Goal: Check status: Check status

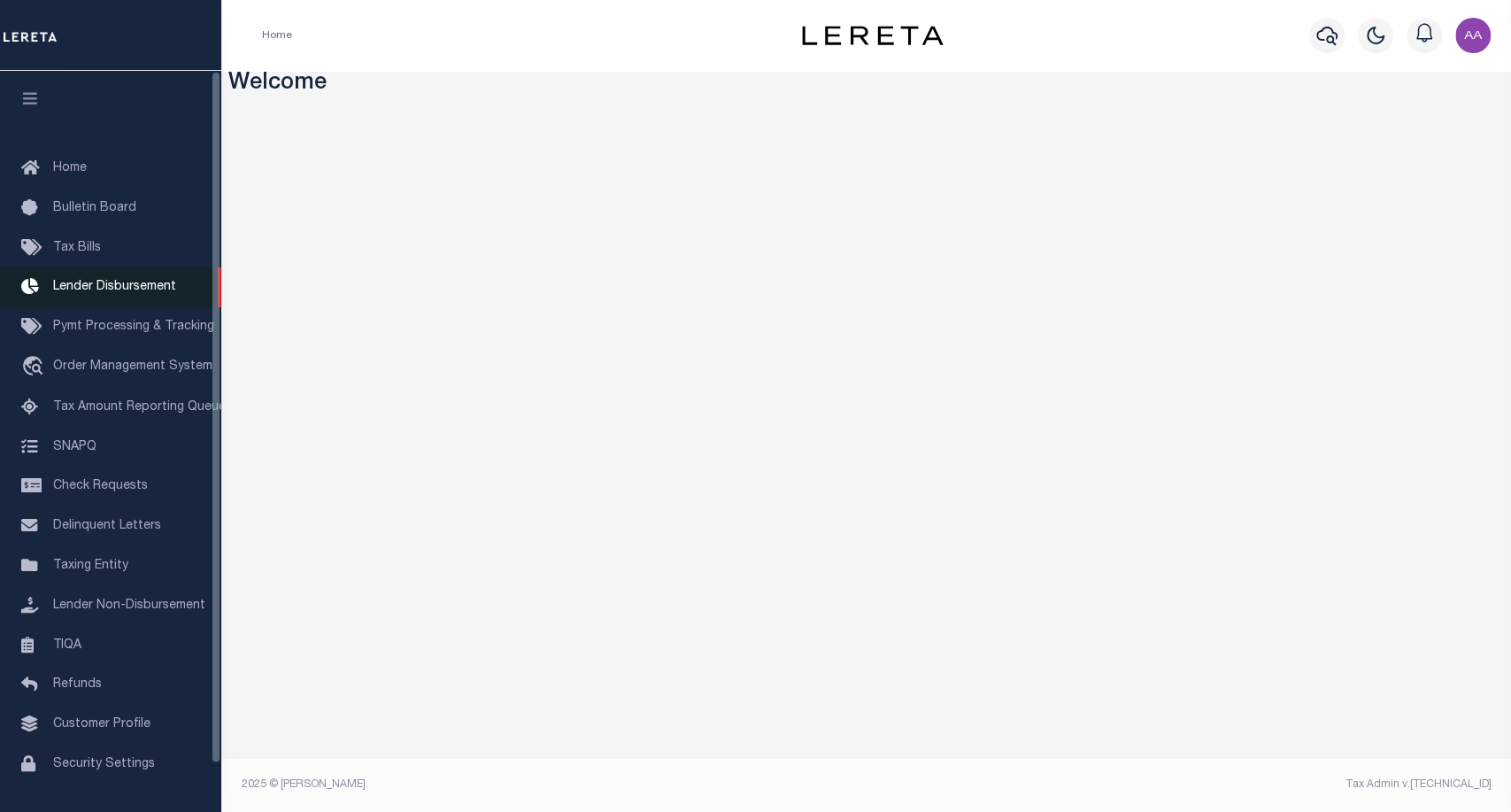
click at [109, 298] on link "Lender Disbursement" at bounding box center [111, 287] width 222 height 40
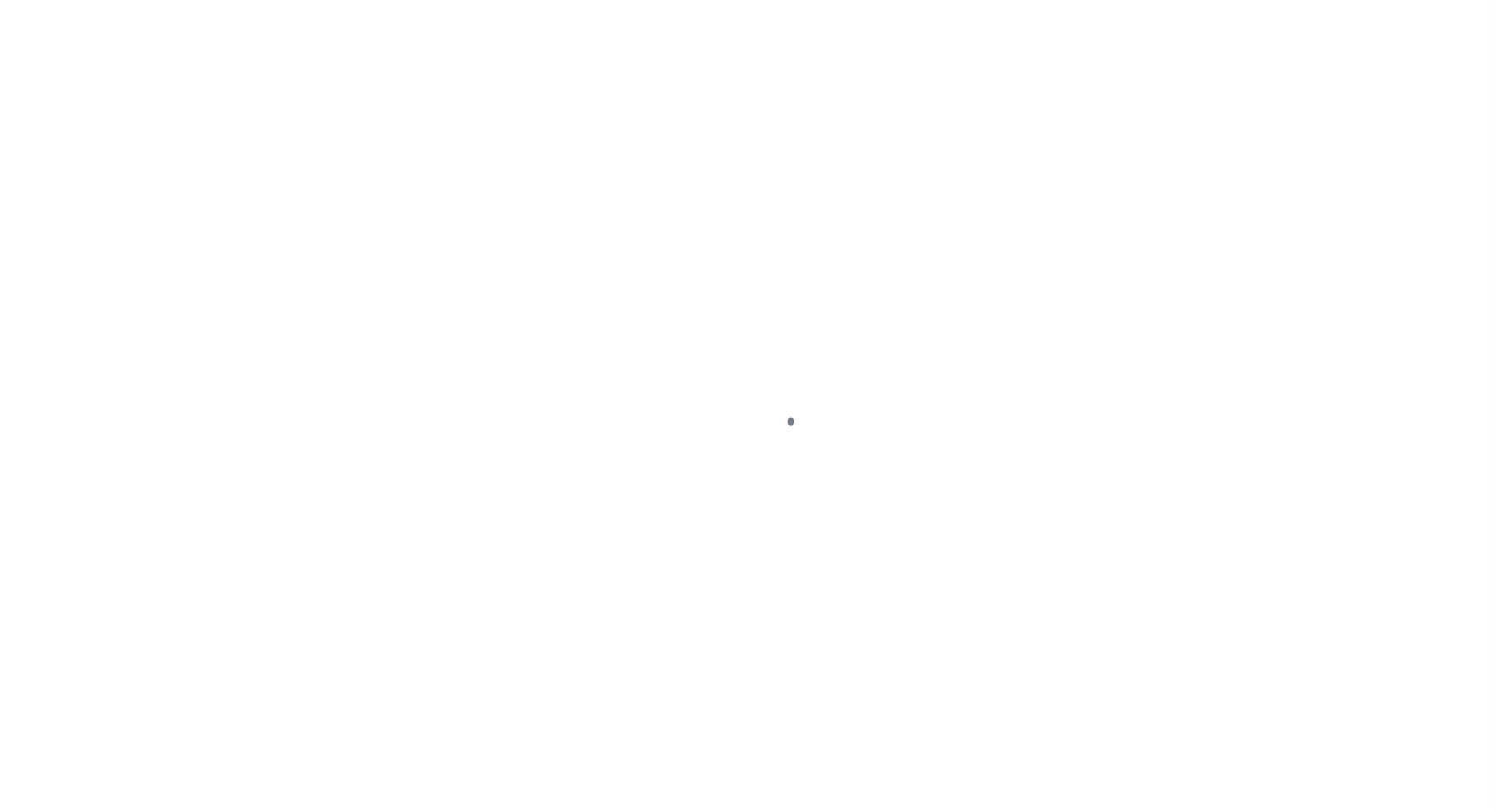
scroll to position [31, 0]
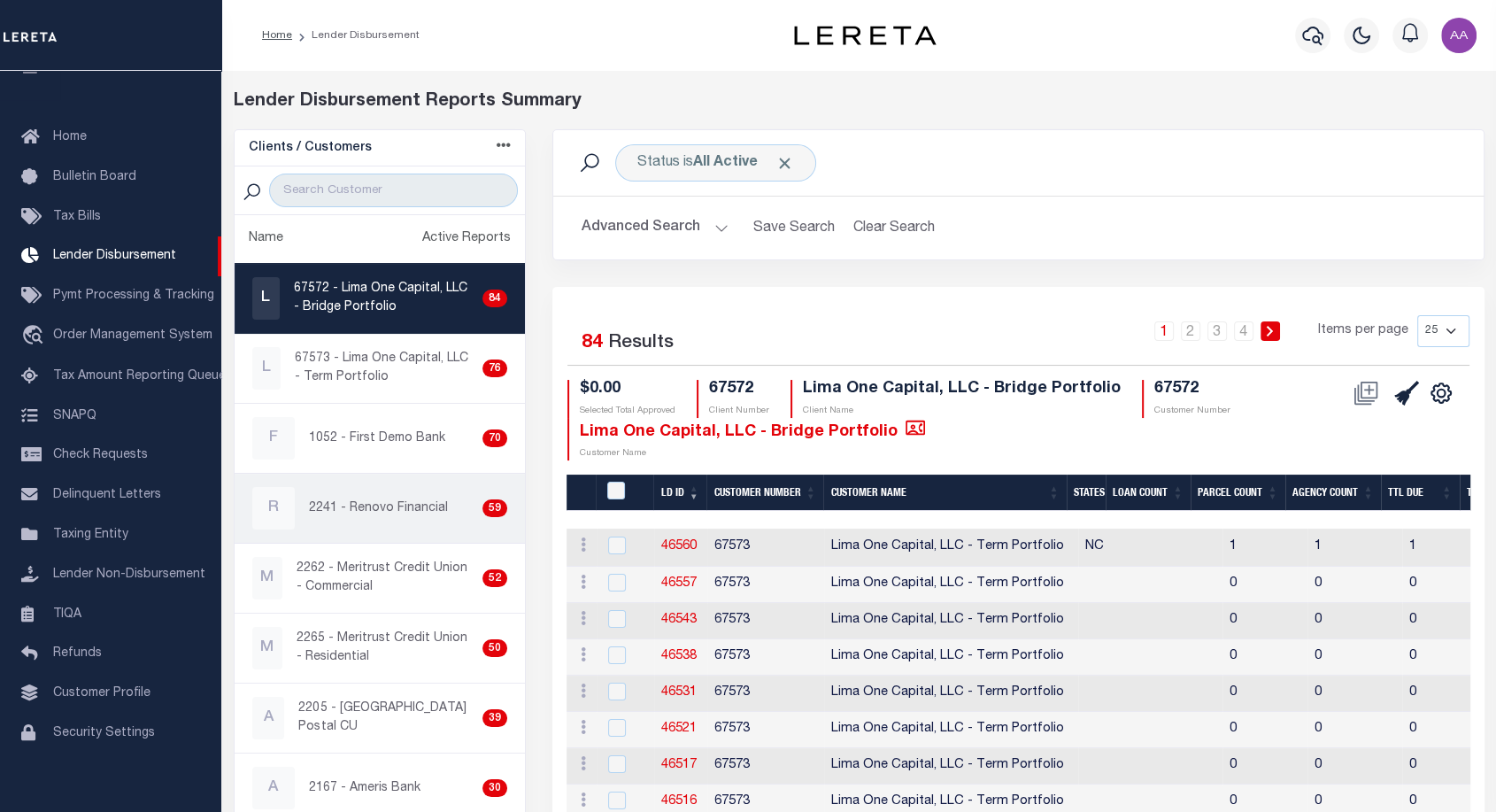
click at [403, 511] on p "2241 - Renovo Financial" at bounding box center [378, 508] width 139 height 19
checkbox input "true"
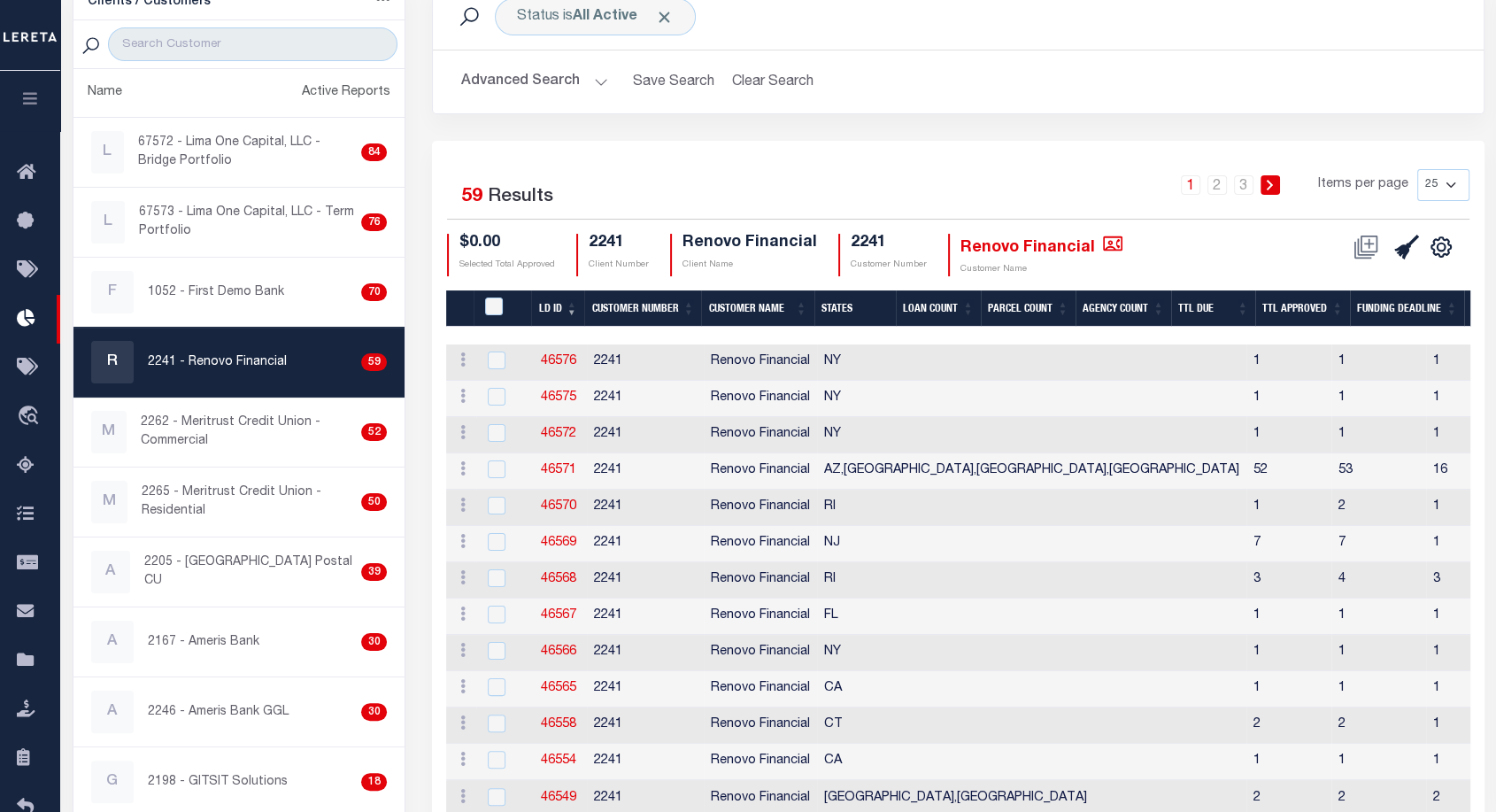
scroll to position [149, 0]
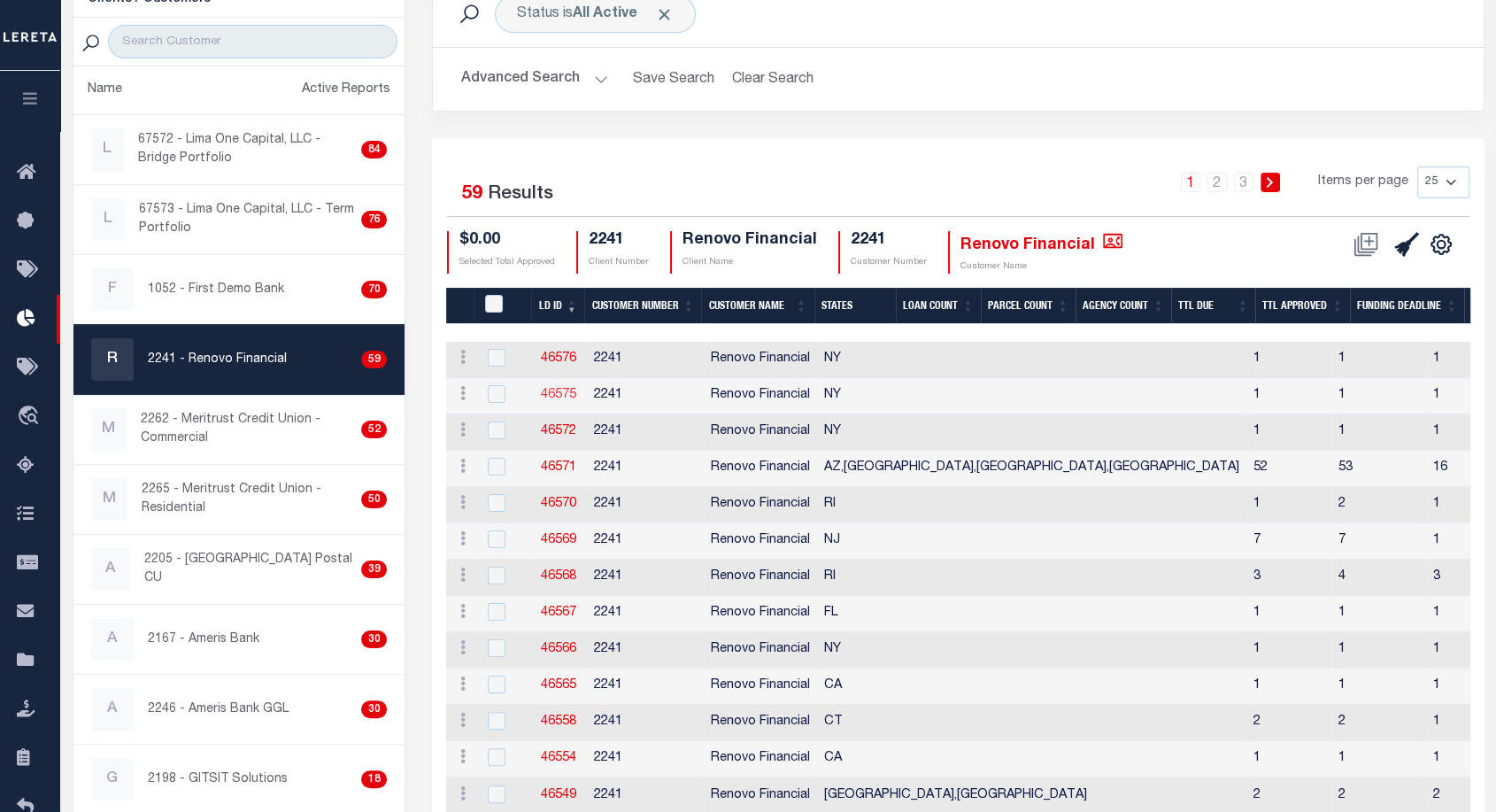
click at [564, 392] on link "46575" at bounding box center [558, 395] width 35 height 13
checkbox input "true"
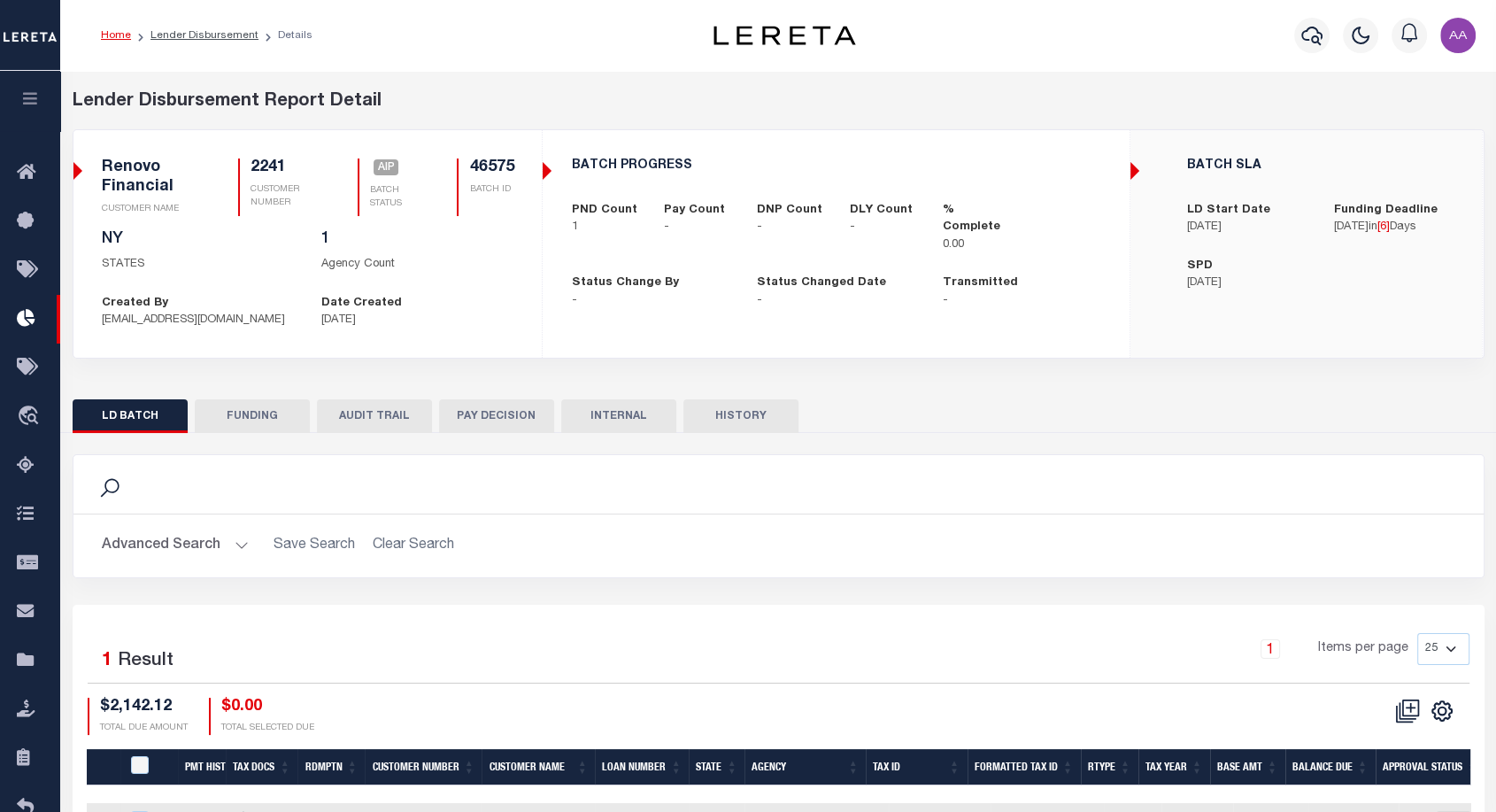
click at [768, 421] on button "HISTORY" at bounding box center [741, 415] width 115 height 33
select select "100"
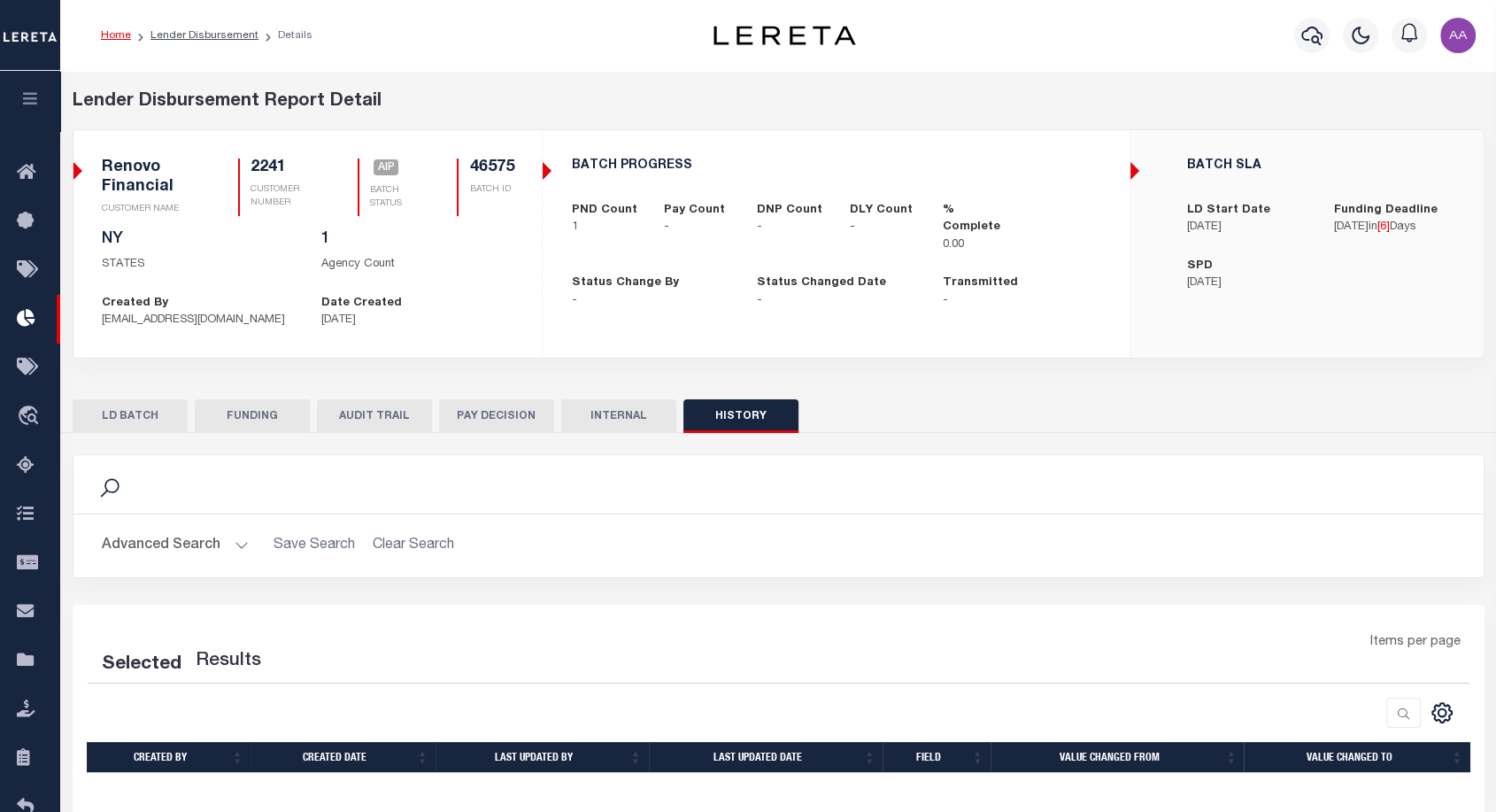
select select "100"
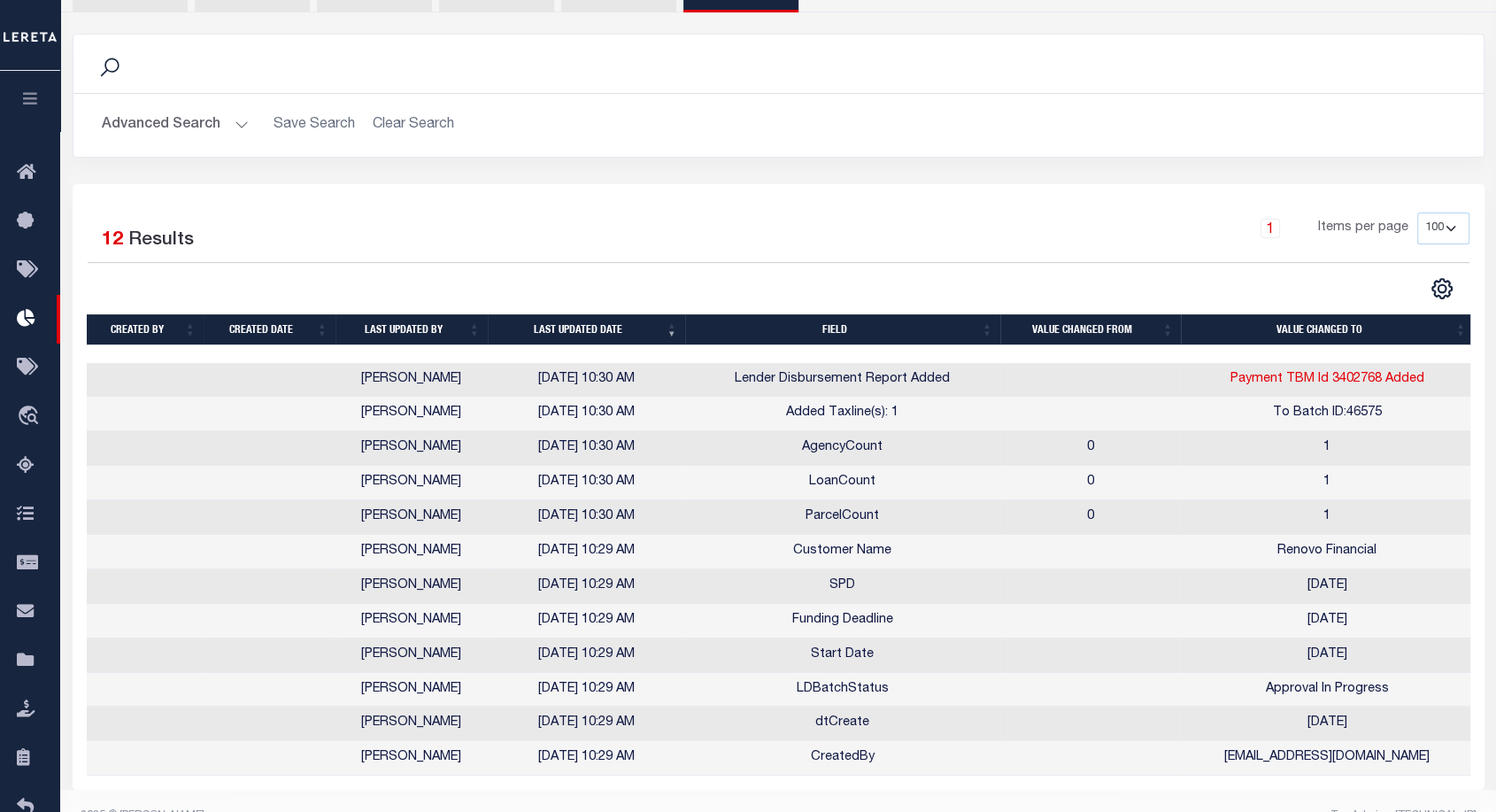
scroll to position [460, 0]
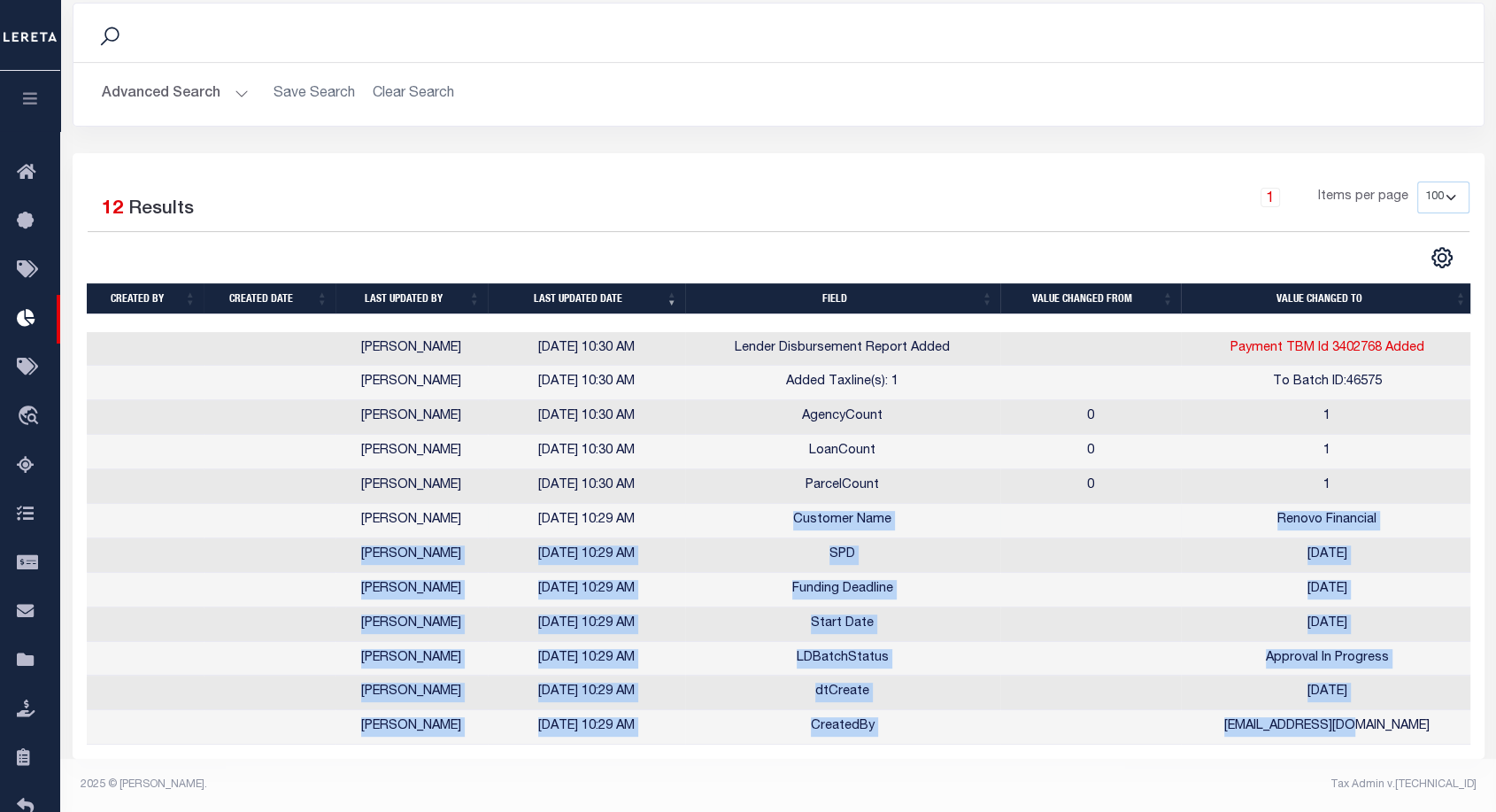
drag, startPoint x: 1385, startPoint y: 722, endPoint x: 774, endPoint y: 523, distance: 642.6
click at [774, 523] on tbody "Starek, Barbara 10/07/2025 10:30 AM Lender Disbursement Report Added Payment TB…" at bounding box center [780, 538] width 1388 height 413
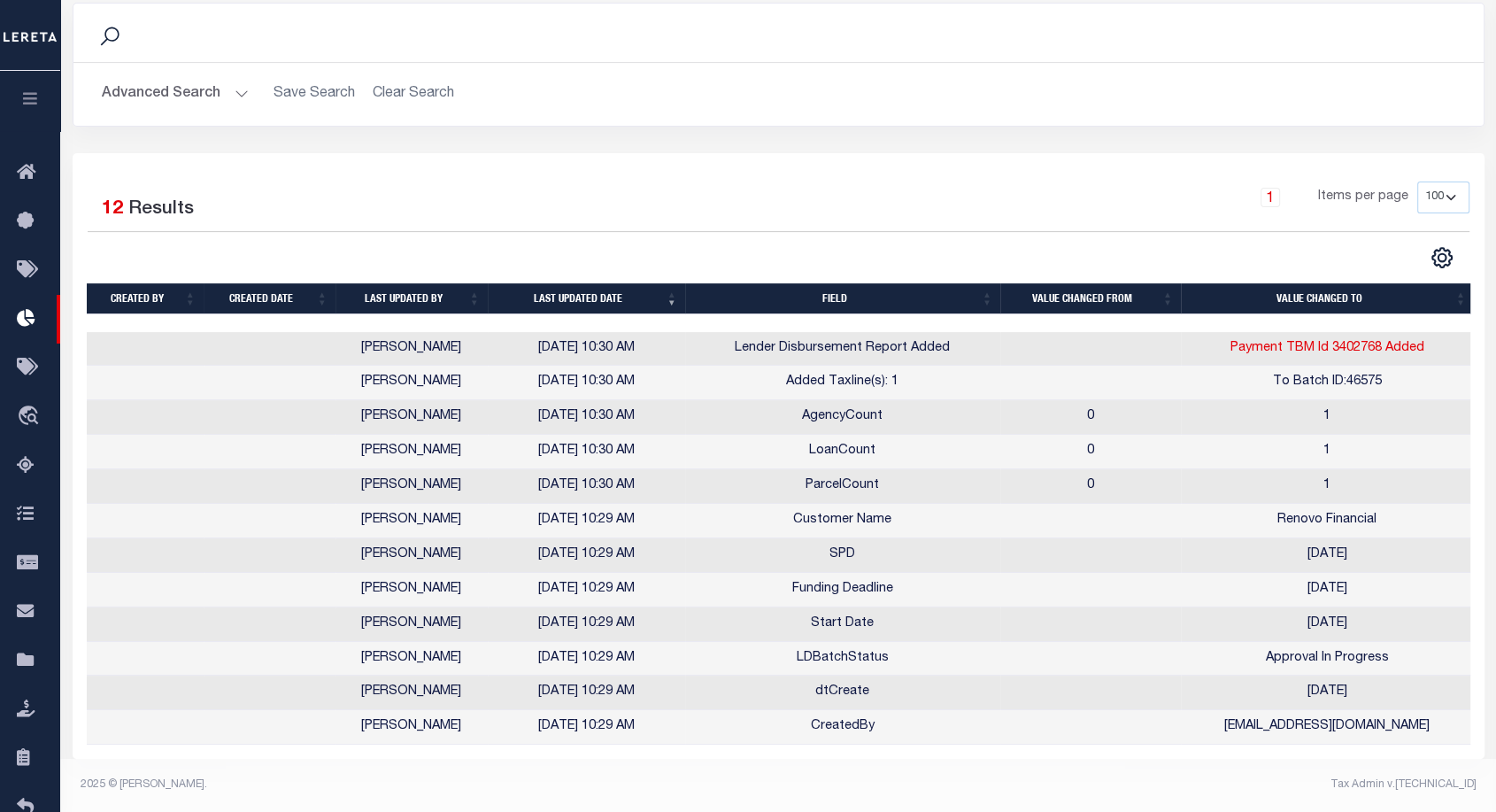
click at [443, 77] on h2 "Advanced Search Save Search Clear Search" at bounding box center [778, 95] width 1383 height 34
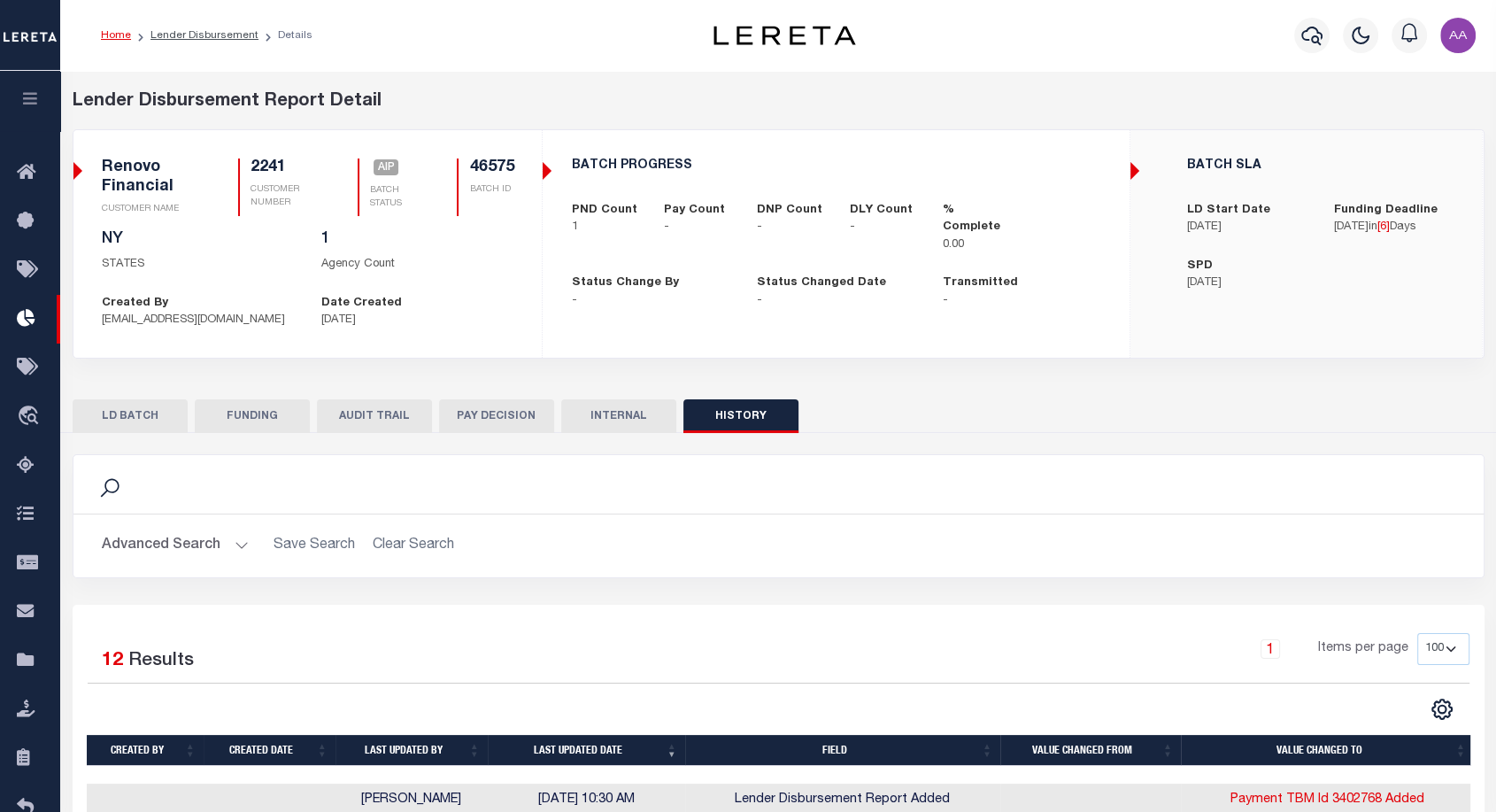
click at [490, 160] on h5 "46575" at bounding box center [491, 168] width 44 height 20
copy h5 "46575"
